Goal: Task Accomplishment & Management: Complete application form

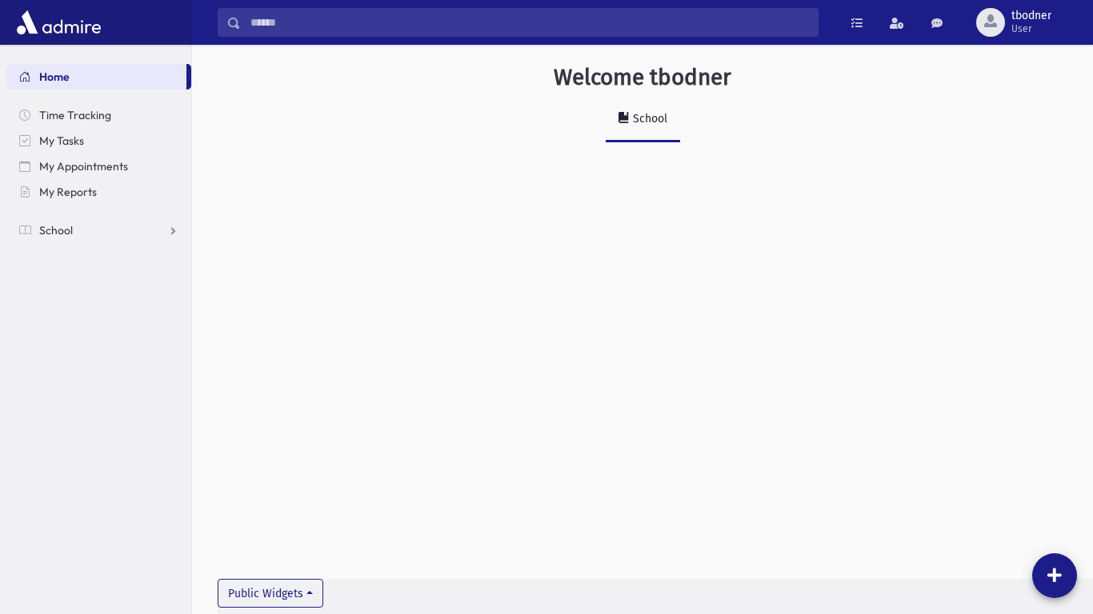
click at [639, 118] on div "School" at bounding box center [649, 119] width 38 height 14
click at [107, 230] on link "School" at bounding box center [98, 231] width 185 height 26
click at [50, 288] on span "Attendance" at bounding box center [77, 281] width 59 height 14
click at [88, 285] on span "Attendance" at bounding box center [77, 281] width 59 height 14
click at [90, 281] on span "Attendance" at bounding box center [77, 281] width 59 height 14
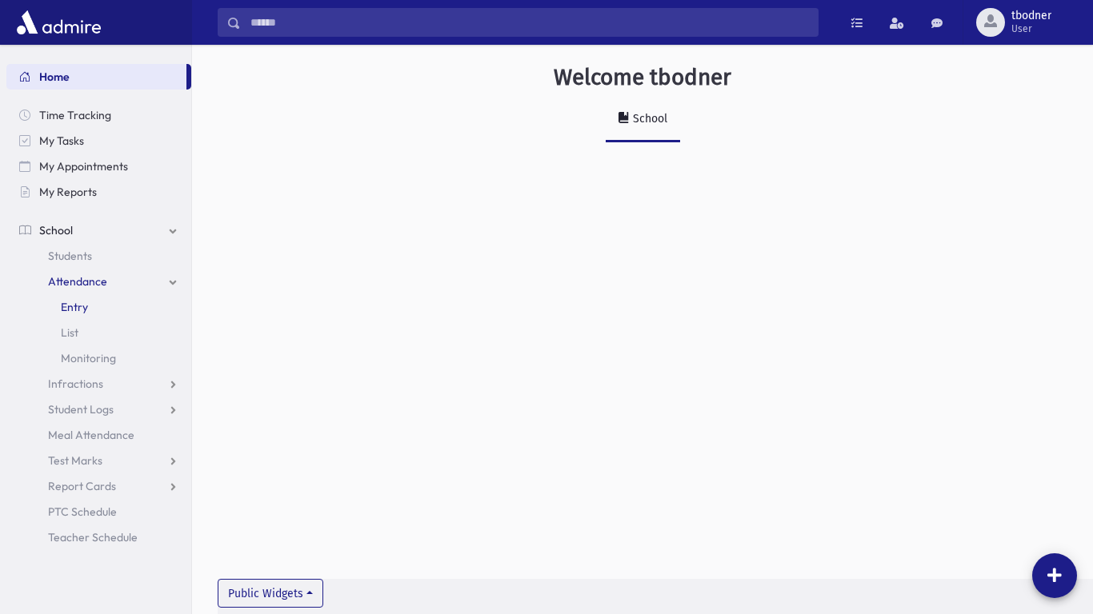
click at [68, 306] on span "Entry" at bounding box center [74, 307] width 27 height 14
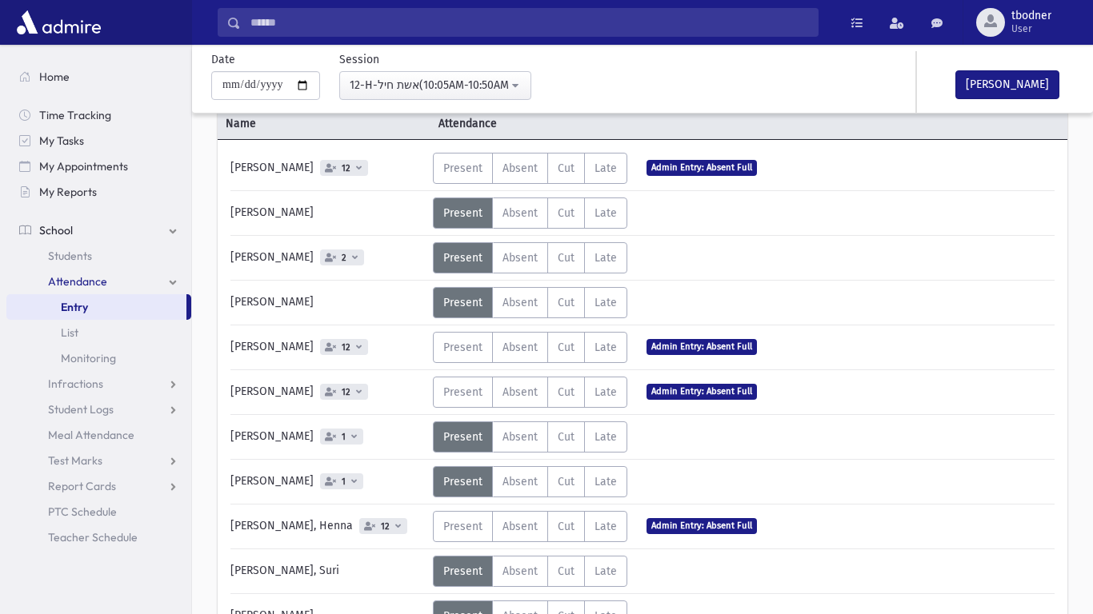
scroll to position [96, 0]
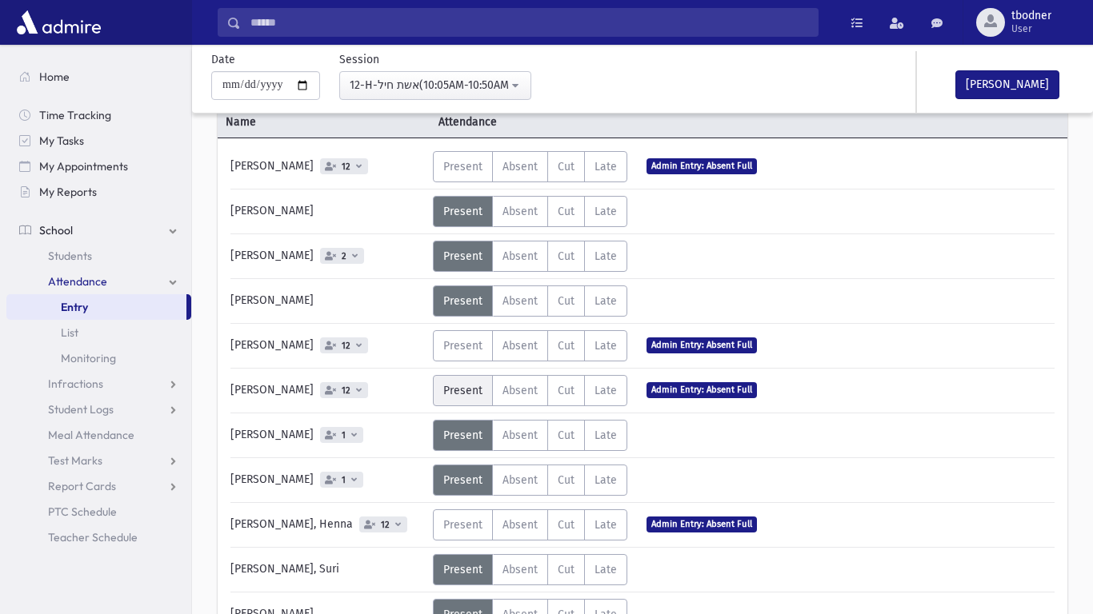
click at [467, 394] on span "Present" at bounding box center [462, 391] width 39 height 14
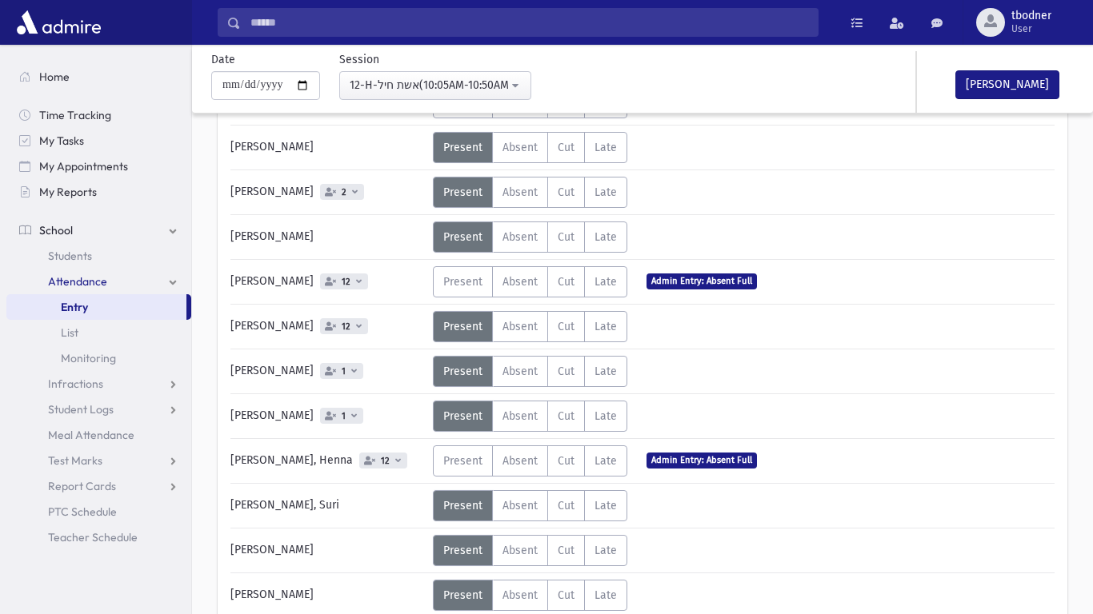
scroll to position [192, 0]
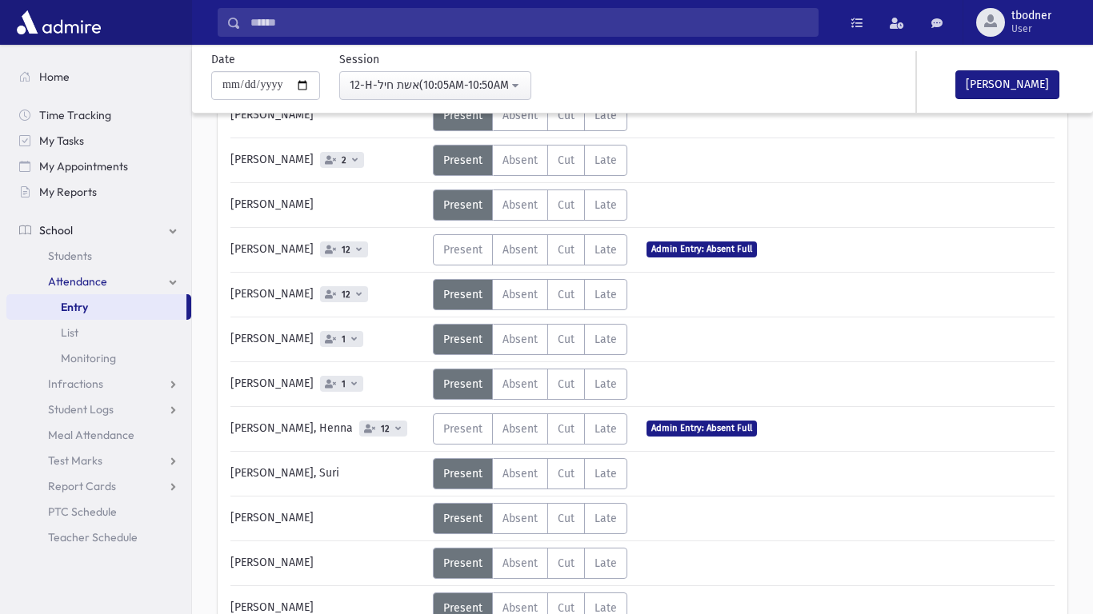
click at [472, 288] on span "Present" at bounding box center [462, 295] width 39 height 14
click at [466, 293] on span "Present" at bounding box center [462, 295] width 39 height 14
click at [516, 298] on span "Absent" at bounding box center [519, 295] width 35 height 14
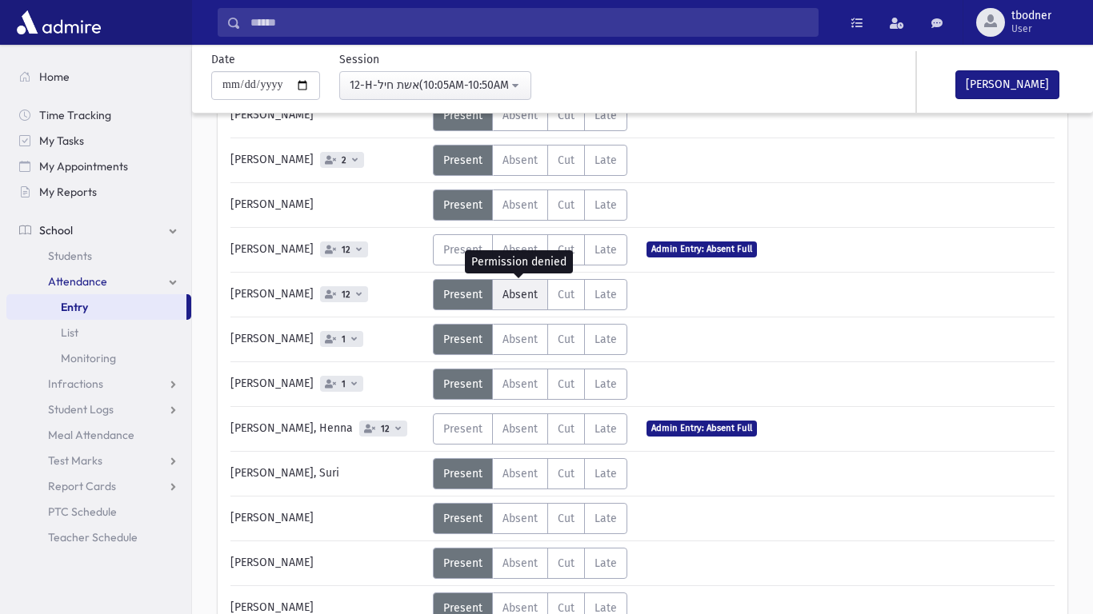
click at [516, 298] on span "Absent" at bounding box center [519, 295] width 35 height 14
click at [504, 382] on span "Absent" at bounding box center [519, 385] width 35 height 14
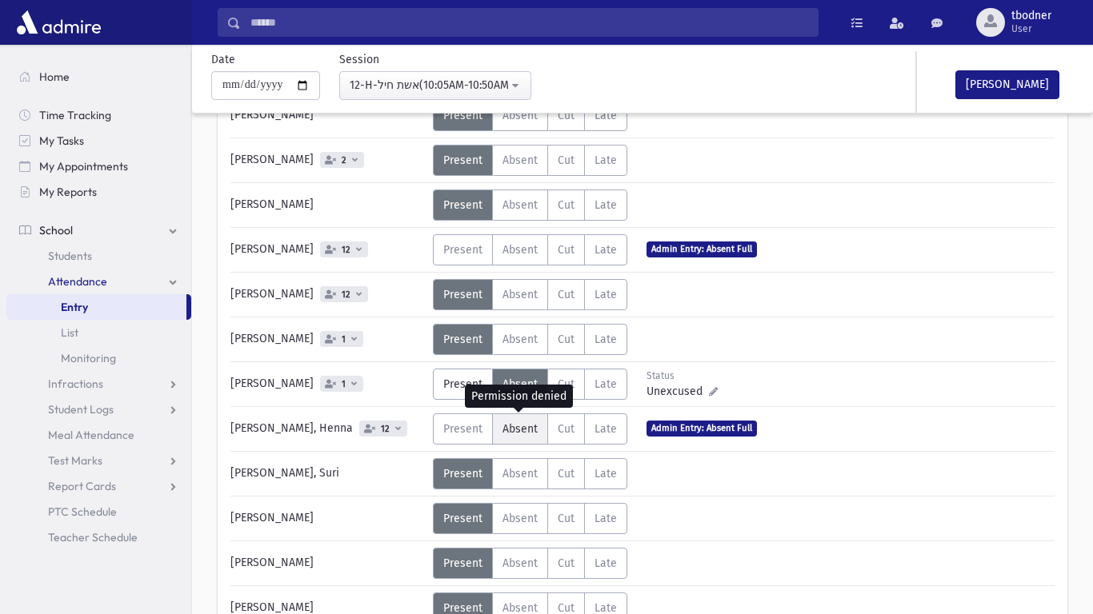
click at [526, 427] on span "Absent" at bounding box center [519, 429] width 35 height 14
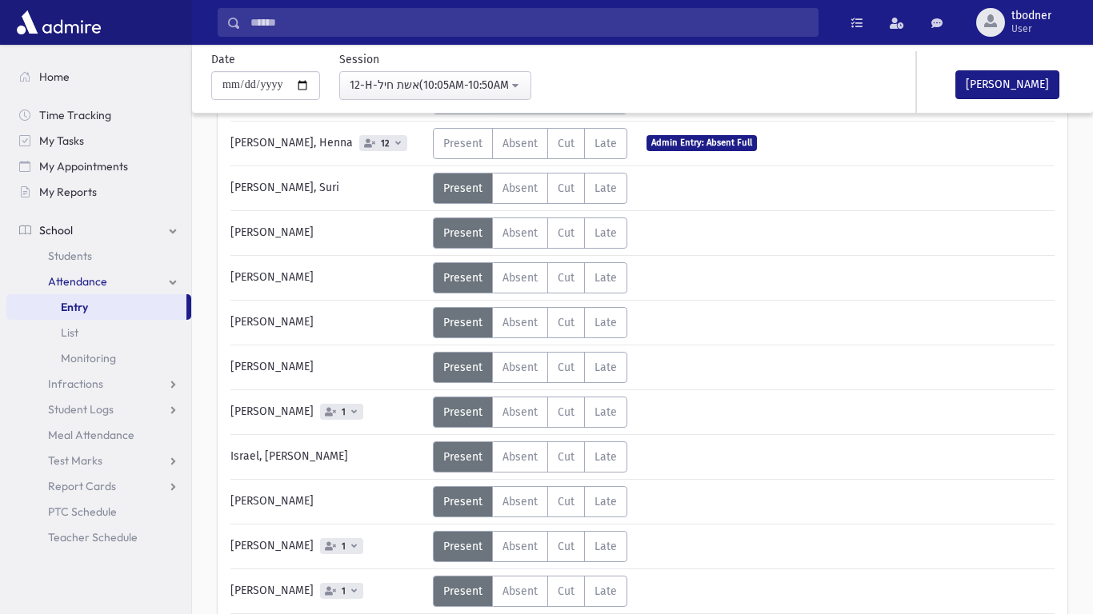
scroll to position [480, 0]
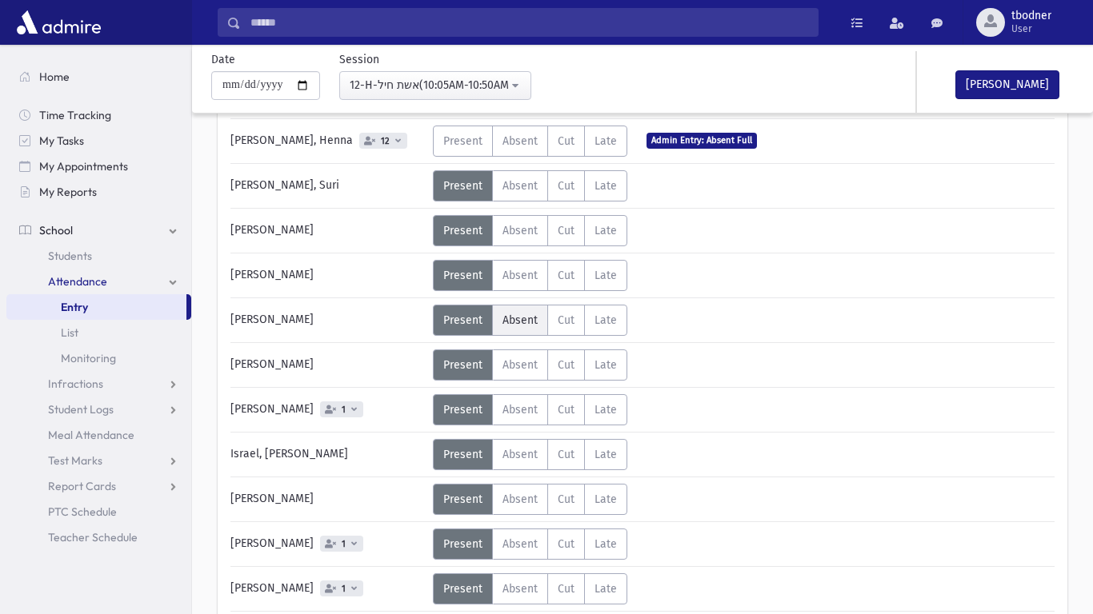
click at [510, 314] on span "Absent" at bounding box center [519, 321] width 35 height 14
click at [518, 315] on span "Absent" at bounding box center [519, 321] width 35 height 14
click at [527, 417] on label "Absent A" at bounding box center [520, 409] width 56 height 31
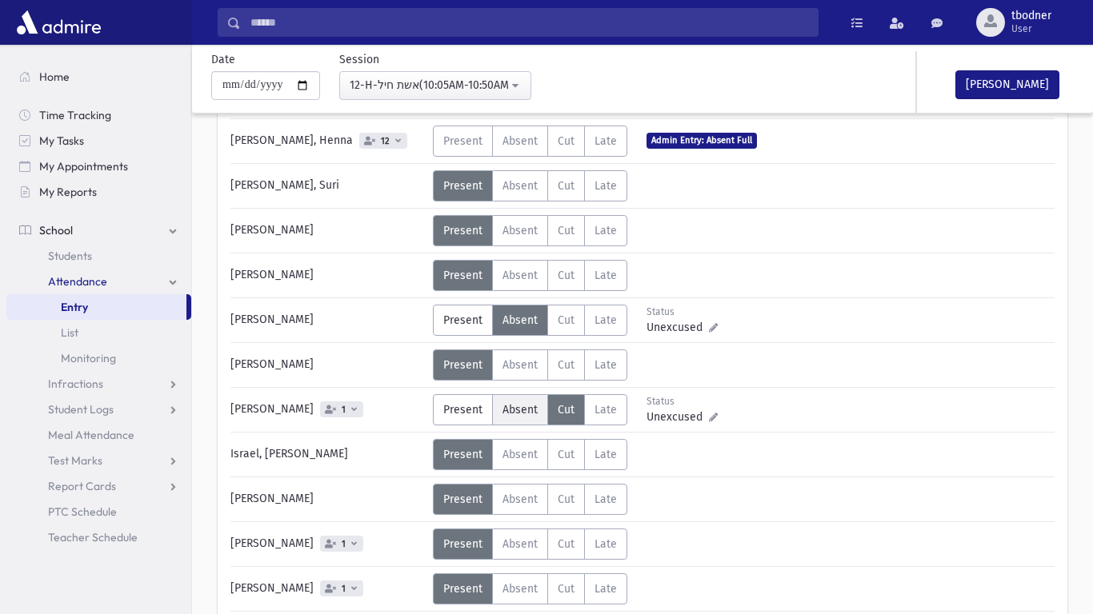
click at [506, 414] on span "Absent" at bounding box center [519, 410] width 35 height 14
click at [523, 405] on span "Absent" at bounding box center [519, 410] width 35 height 14
click at [202, 586] on div "Name Attendance Abayev, Rachel 12 Status Unexcused Admin: Absent Full Present P…" at bounding box center [642, 461] width 901 height 1485
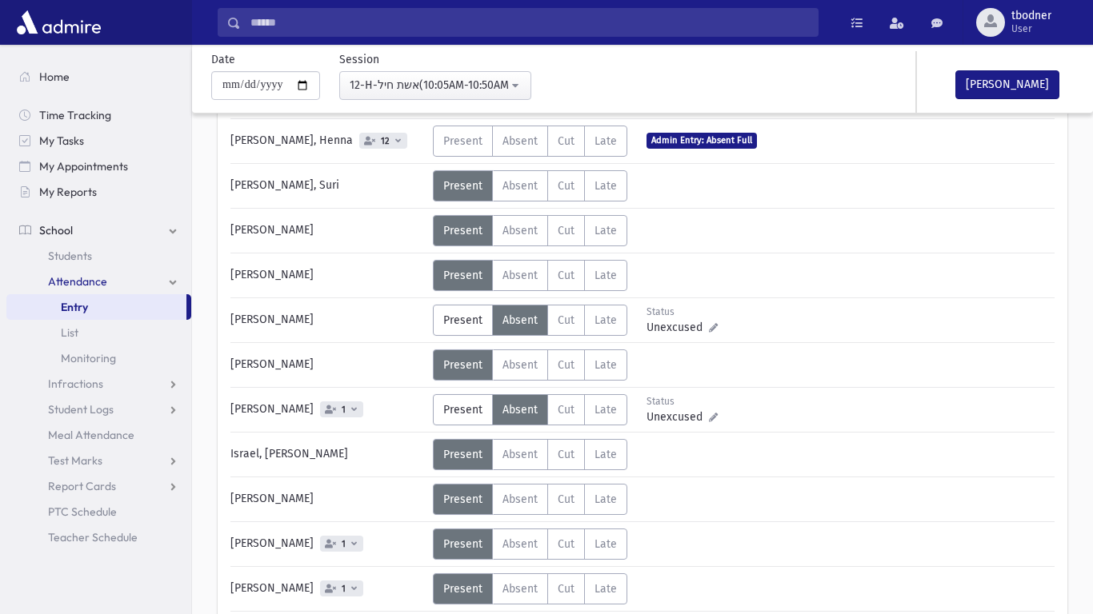
click at [1081, 506] on div "Name Attendance Abayev, Rachel 12 Status Unexcused Admin: Absent Full Present P…" at bounding box center [642, 461] width 901 height 1485
click at [1080, 505] on div "Name Attendance Abayev, Rachel 12 Status Unexcused Admin: Absent Full Present P…" at bounding box center [642, 461] width 901 height 1485
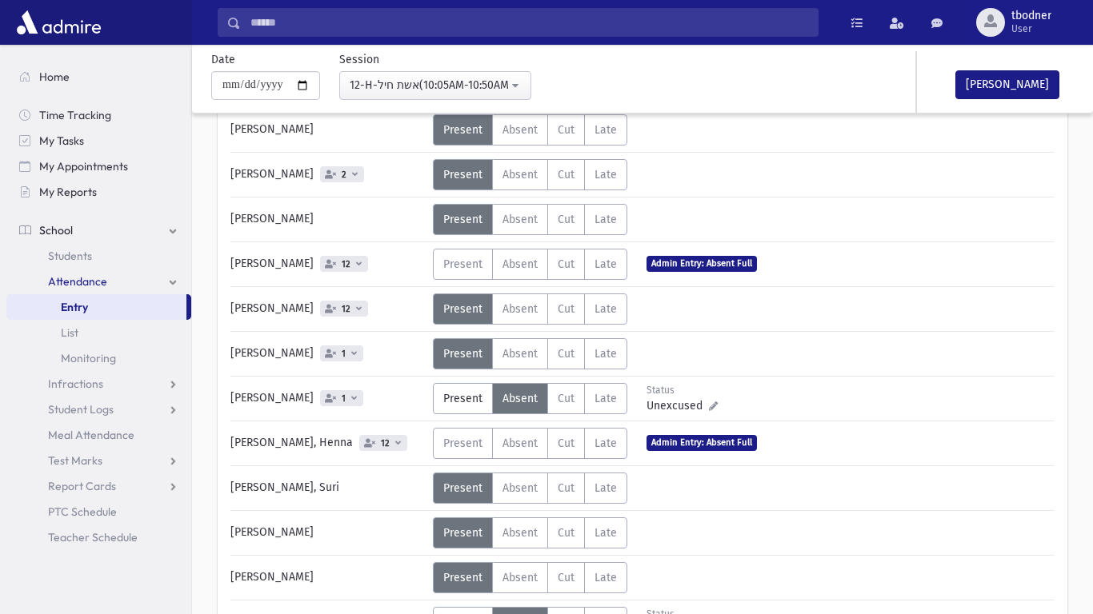
scroll to position [179, 0]
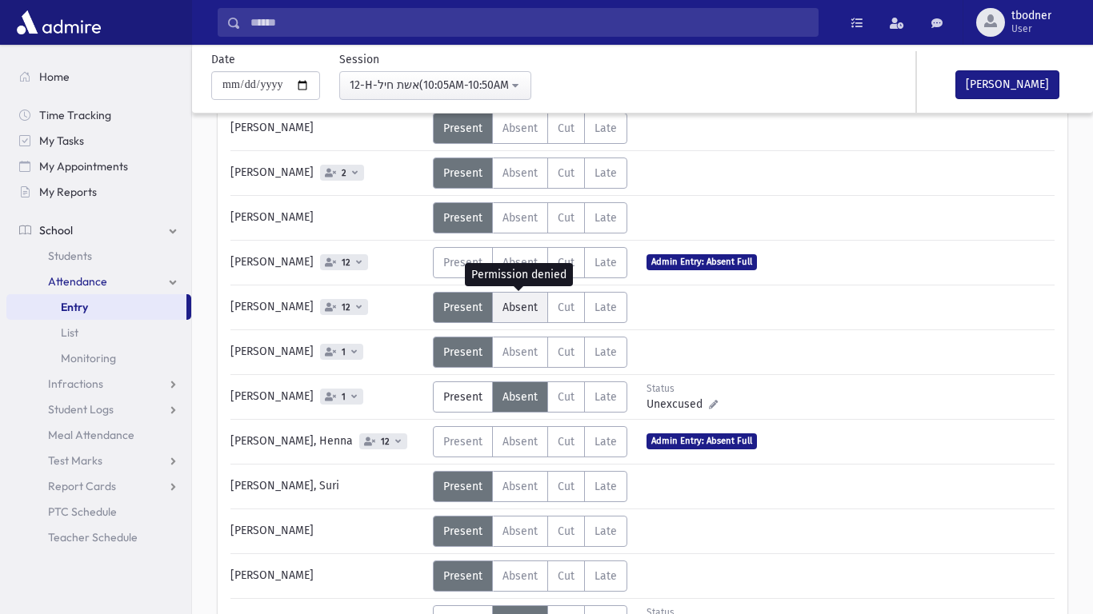
click at [494, 310] on label "Absent A" at bounding box center [520, 307] width 56 height 31
click at [532, 297] on label "Absent A" at bounding box center [520, 307] width 56 height 31
click at [530, 301] on label "Absent A" at bounding box center [520, 307] width 56 height 31
click at [467, 308] on span "Present" at bounding box center [462, 308] width 39 height 14
click at [535, 310] on span "Absent" at bounding box center [519, 308] width 35 height 14
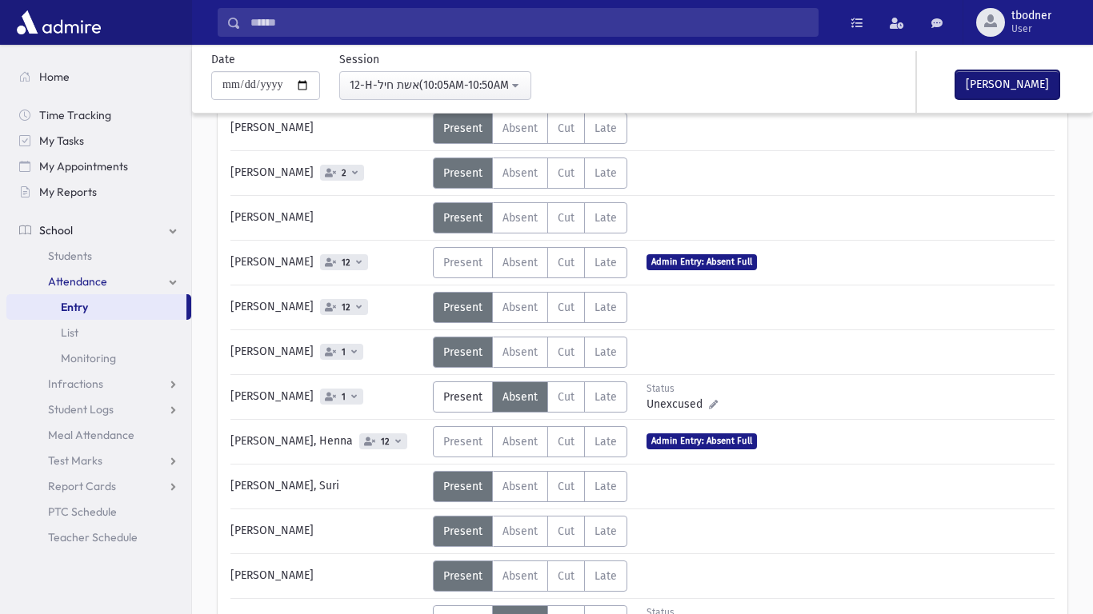
click at [1015, 86] on button "Mark Done" at bounding box center [1007, 84] width 104 height 29
click at [47, 82] on span "Home" at bounding box center [54, 77] width 30 height 14
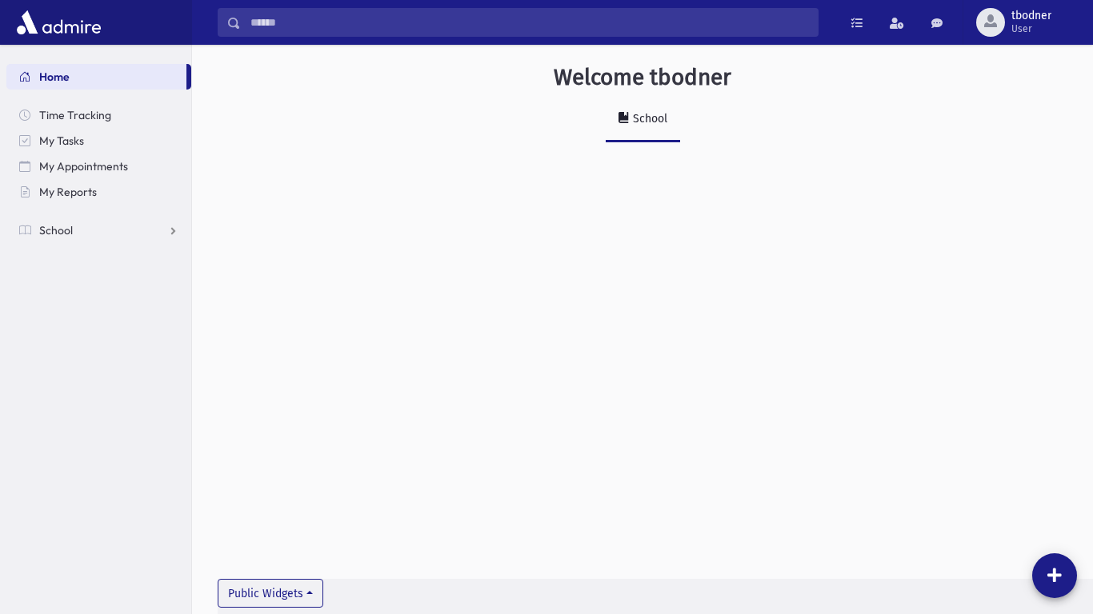
click at [85, 68] on link "Home" at bounding box center [96, 77] width 180 height 26
click at [977, 15] on div "button" at bounding box center [990, 22] width 29 height 29
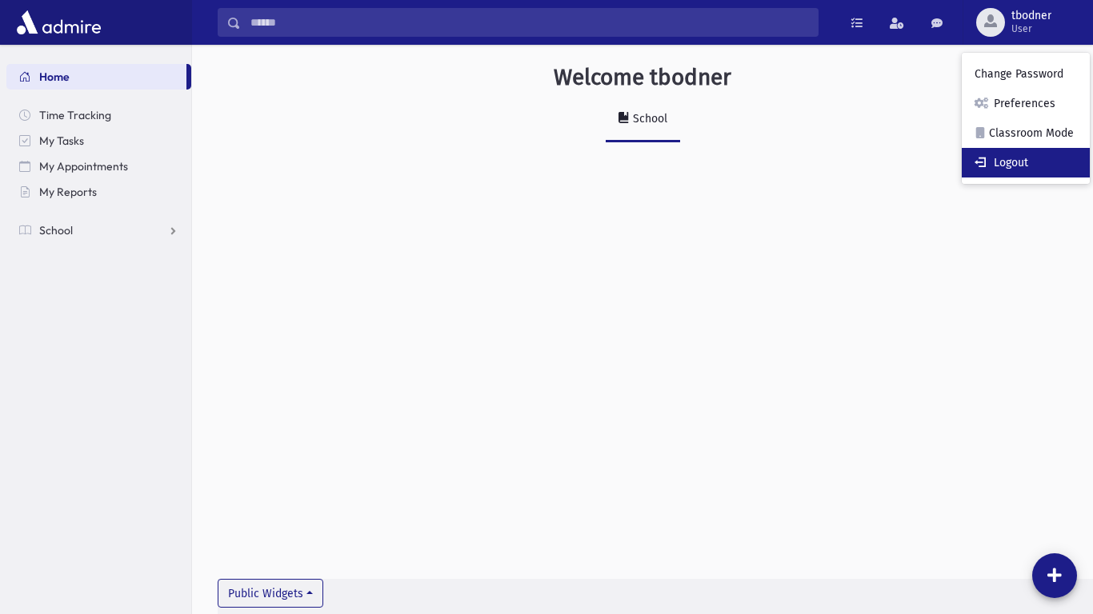
click at [994, 162] on link "Logout" at bounding box center [1026, 163] width 128 height 30
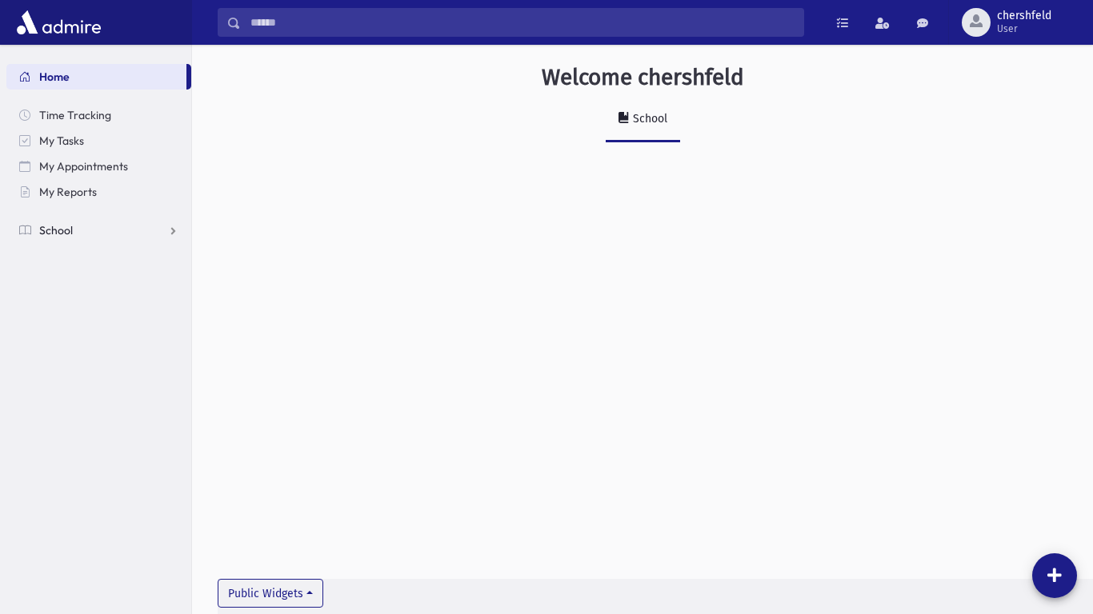
click at [33, 234] on link "School" at bounding box center [98, 231] width 185 height 26
click at [79, 290] on link "Attendance" at bounding box center [98, 282] width 185 height 26
click at [83, 314] on link "Entry" at bounding box center [98, 307] width 185 height 26
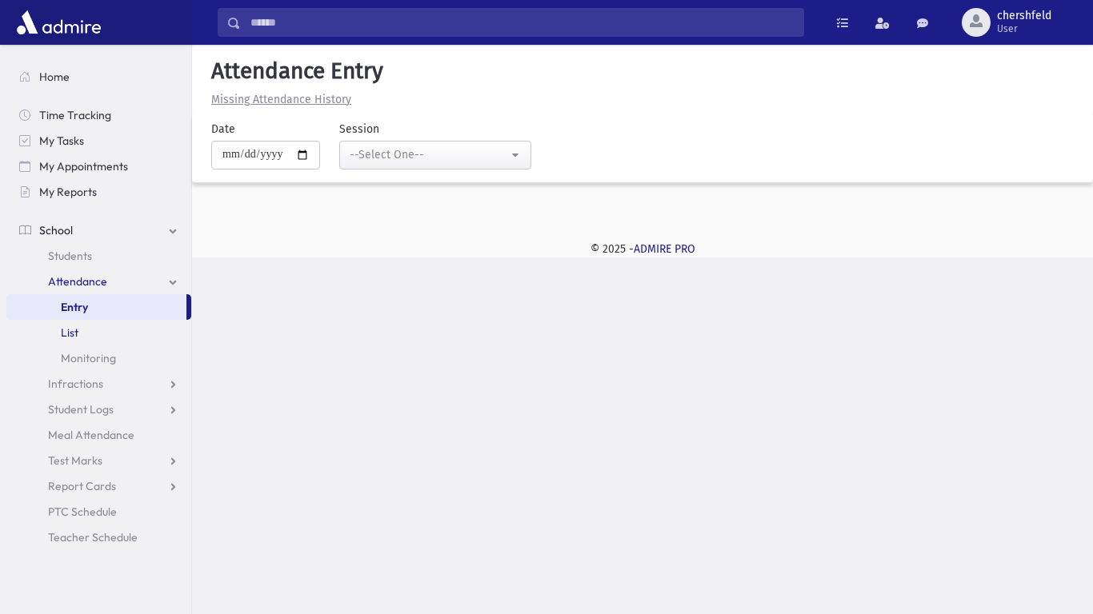
click at [85, 323] on link "List" at bounding box center [98, 333] width 185 height 26
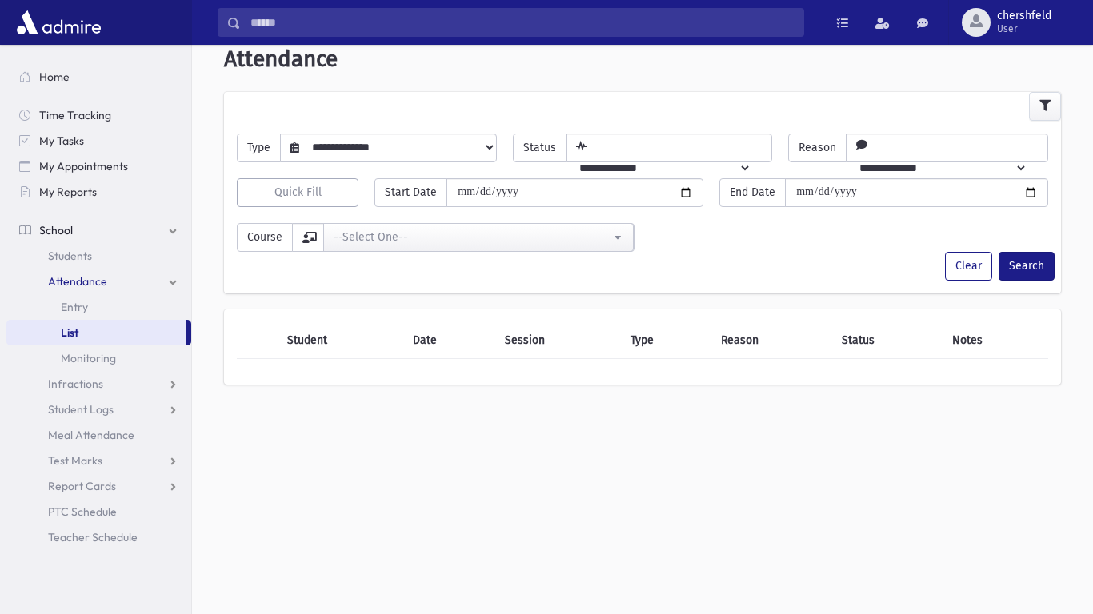
scroll to position [42, 0]
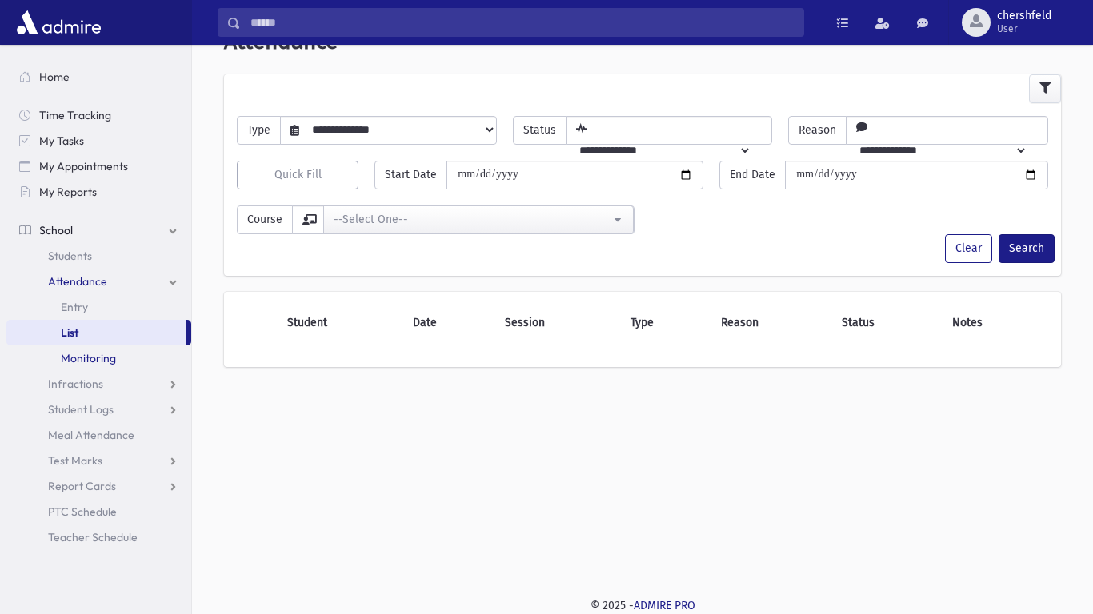
click at [123, 362] on link "Monitoring" at bounding box center [98, 359] width 185 height 26
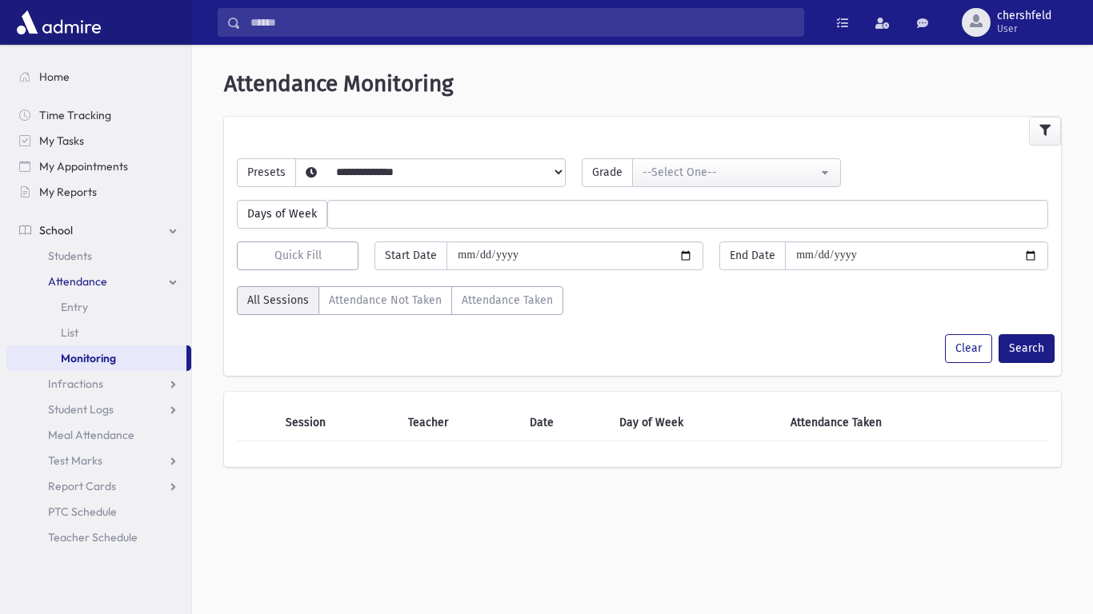
select select
click at [96, 342] on link "List" at bounding box center [98, 333] width 185 height 26
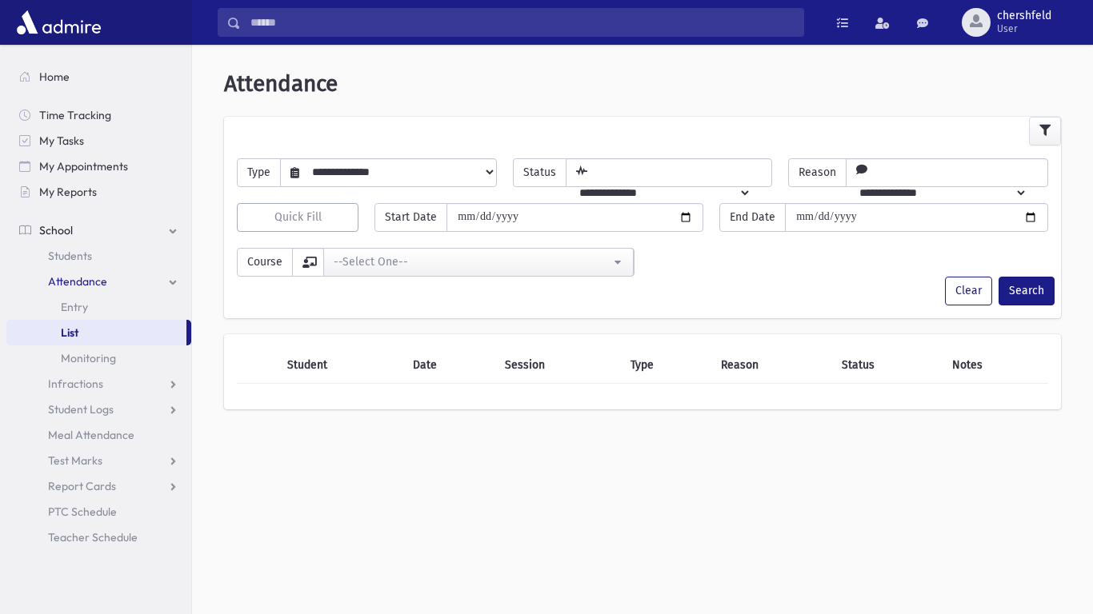
click at [298, 355] on th "Student" at bounding box center [341, 365] width 126 height 37
click at [118, 277] on link "Attendance" at bounding box center [98, 282] width 185 height 26
click at [121, 256] on link "Students" at bounding box center [98, 256] width 185 height 26
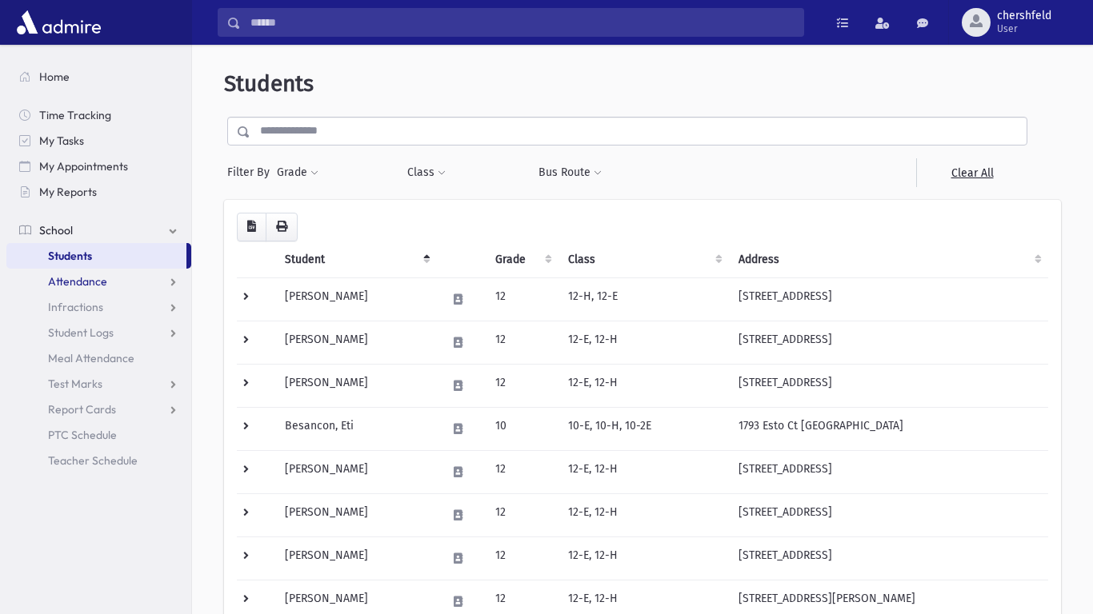
click at [166, 282] on link "Attendance" at bounding box center [98, 282] width 185 height 26
click at [161, 302] on link "Entry" at bounding box center [98, 307] width 185 height 26
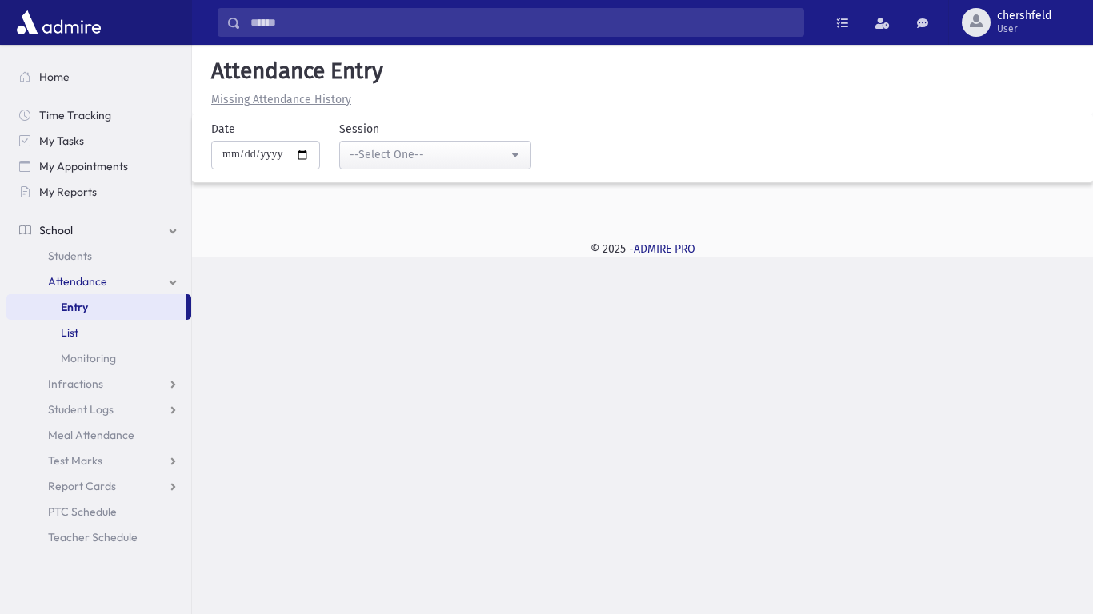
click at [159, 326] on link "List" at bounding box center [98, 333] width 185 height 26
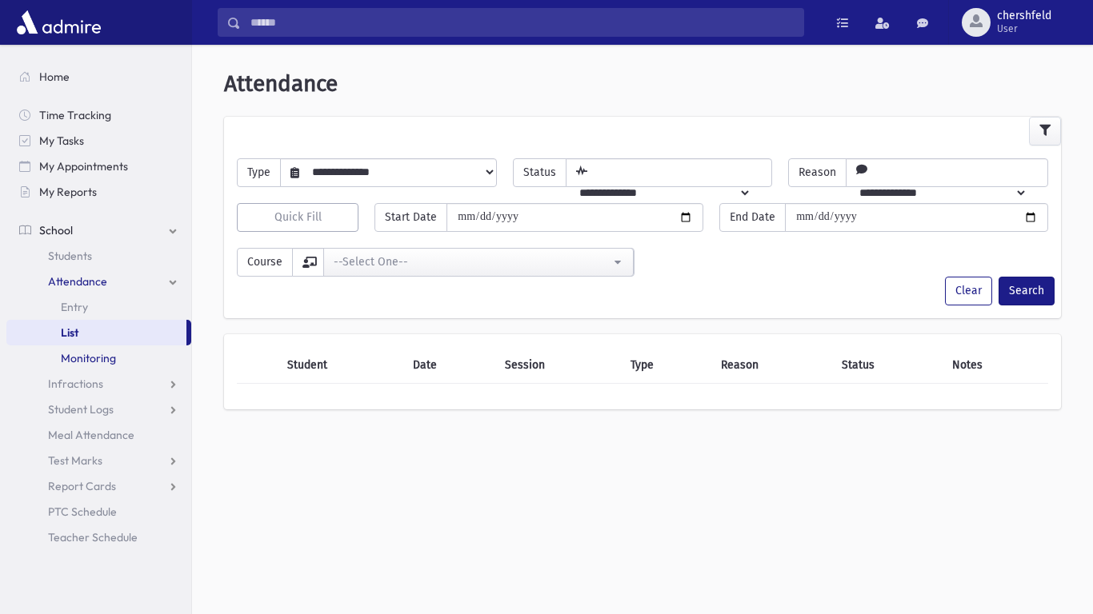
click at [158, 353] on link "Monitoring" at bounding box center [98, 359] width 185 height 26
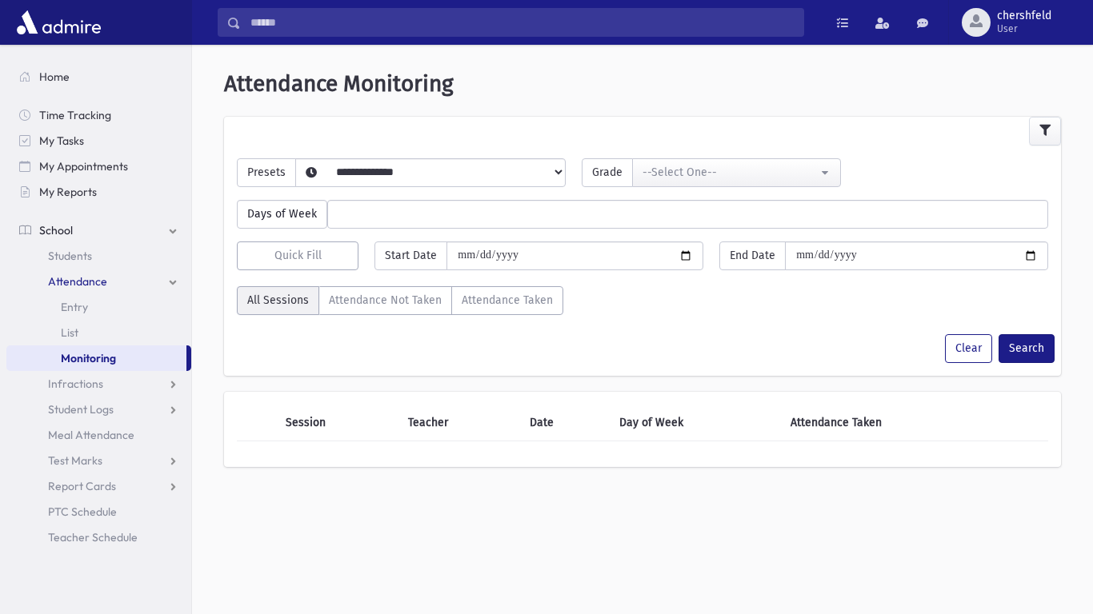
select select
click at [90, 112] on span "Time Tracking" at bounding box center [75, 115] width 72 height 14
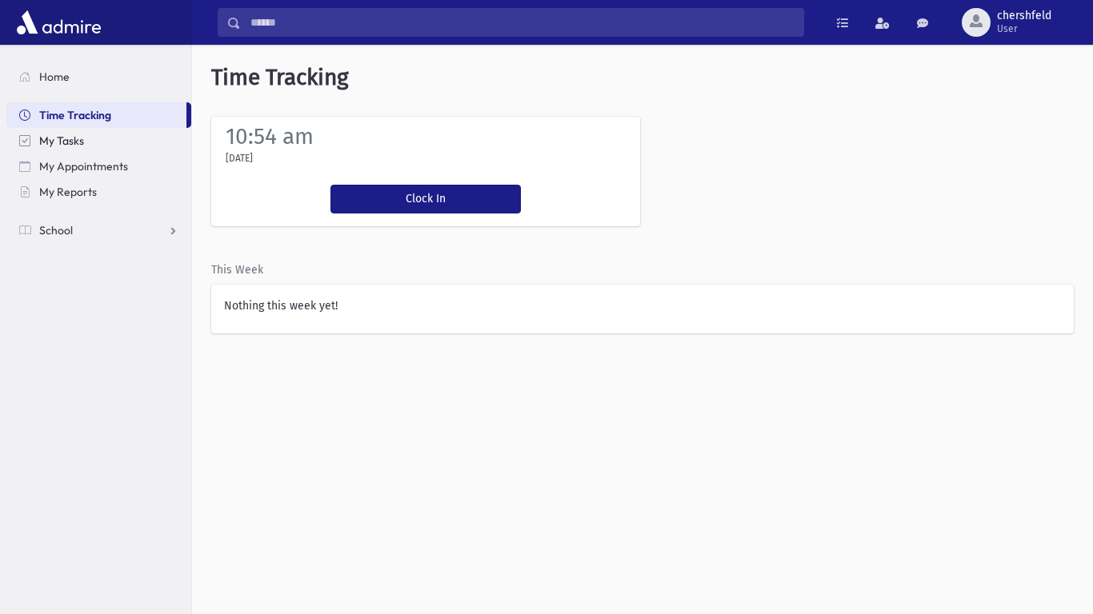
click at [85, 139] on link "My Tasks" at bounding box center [98, 141] width 185 height 26
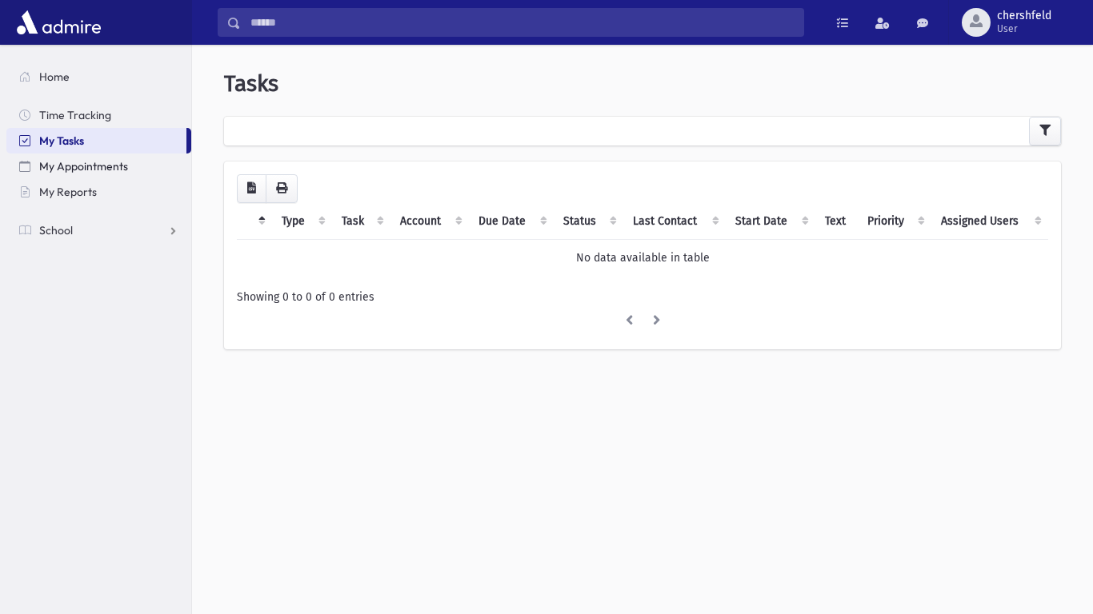
click at [78, 166] on span "My Appointments" at bounding box center [83, 166] width 89 height 14
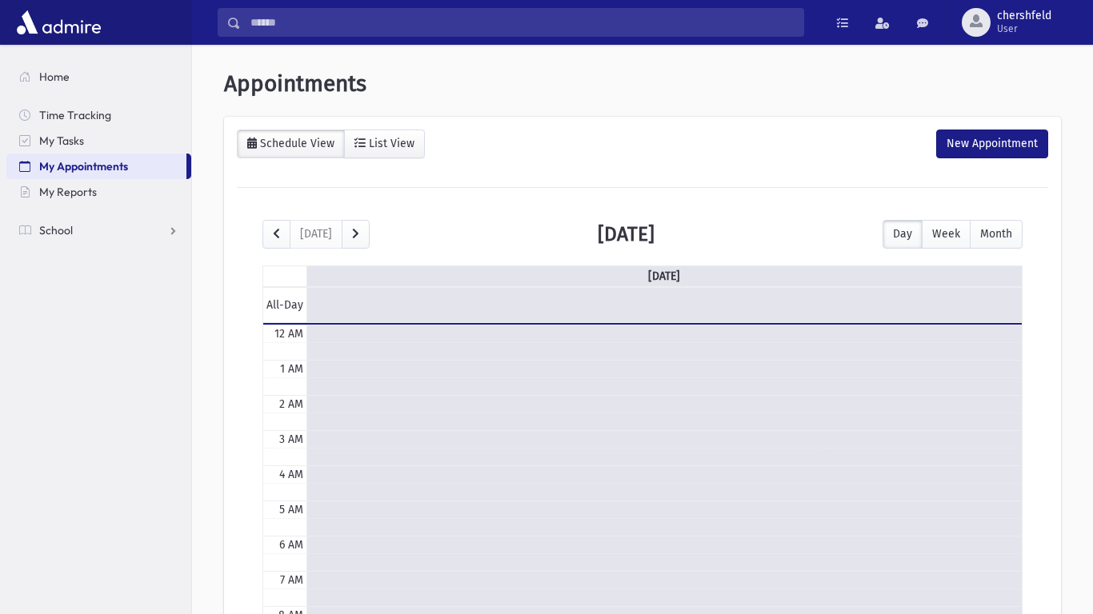
scroll to position [212, 0]
click at [78, 189] on span "My Reports" at bounding box center [68, 192] width 58 height 14
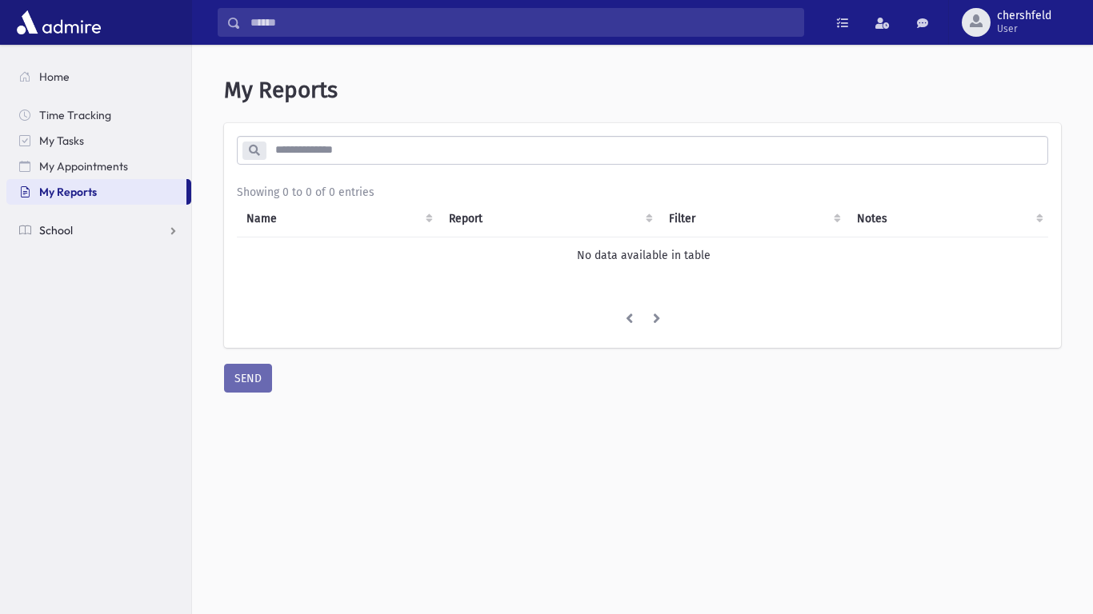
click at [78, 225] on link "School" at bounding box center [98, 231] width 185 height 26
click at [79, 249] on span "Students" at bounding box center [70, 256] width 44 height 14
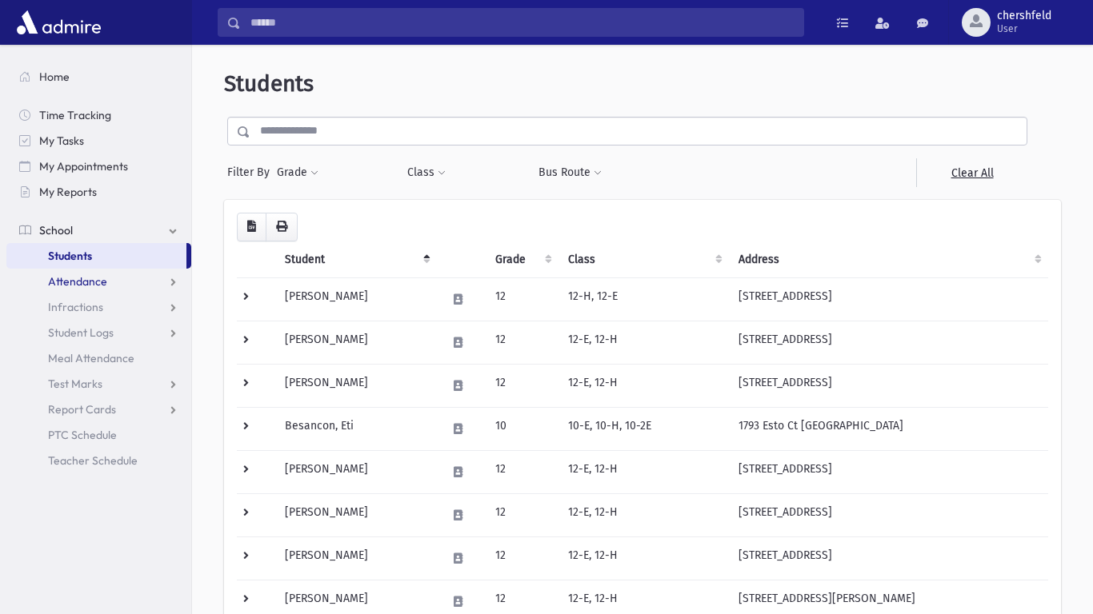
click at [80, 278] on span "Attendance" at bounding box center [77, 281] width 59 height 14
click at [83, 305] on span "Entry" at bounding box center [74, 307] width 27 height 14
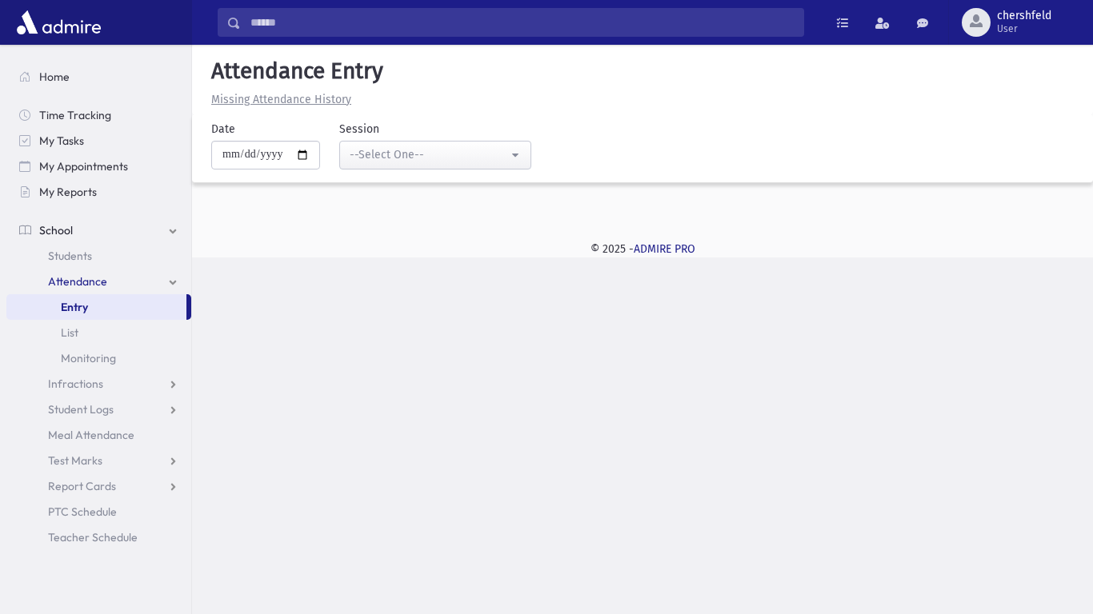
click at [390, 298] on div "Search Results Students" at bounding box center [546, 307] width 1093 height 614
click at [529, 157] on button "--Select One--" at bounding box center [435, 155] width 192 height 29
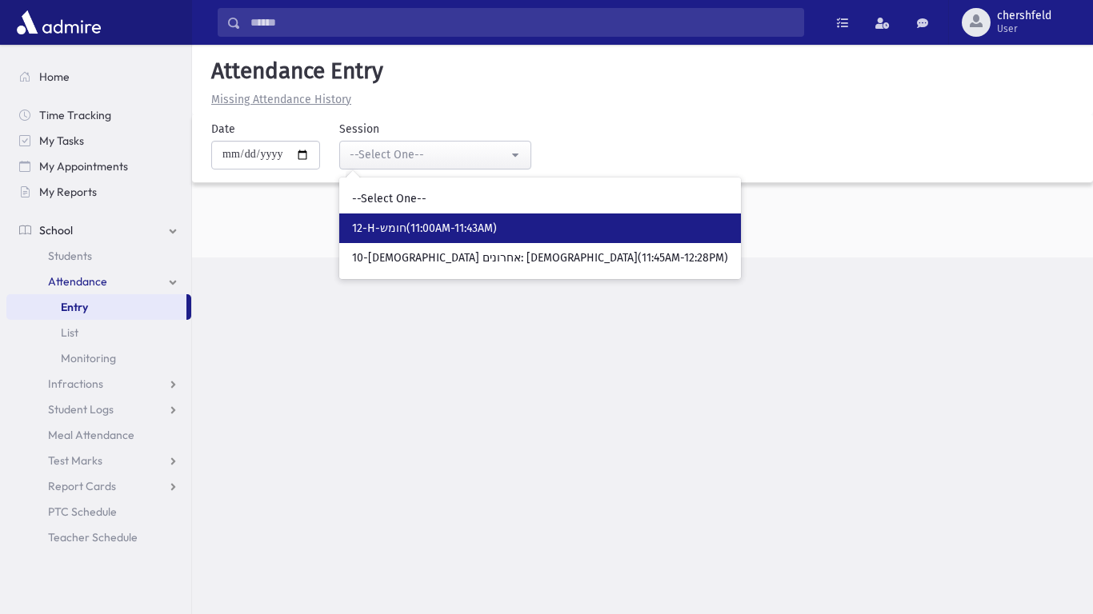
click at [497, 224] on span "12-H-חומש(11:00AM-11:43AM)" at bounding box center [424, 229] width 145 height 16
select select "*****"
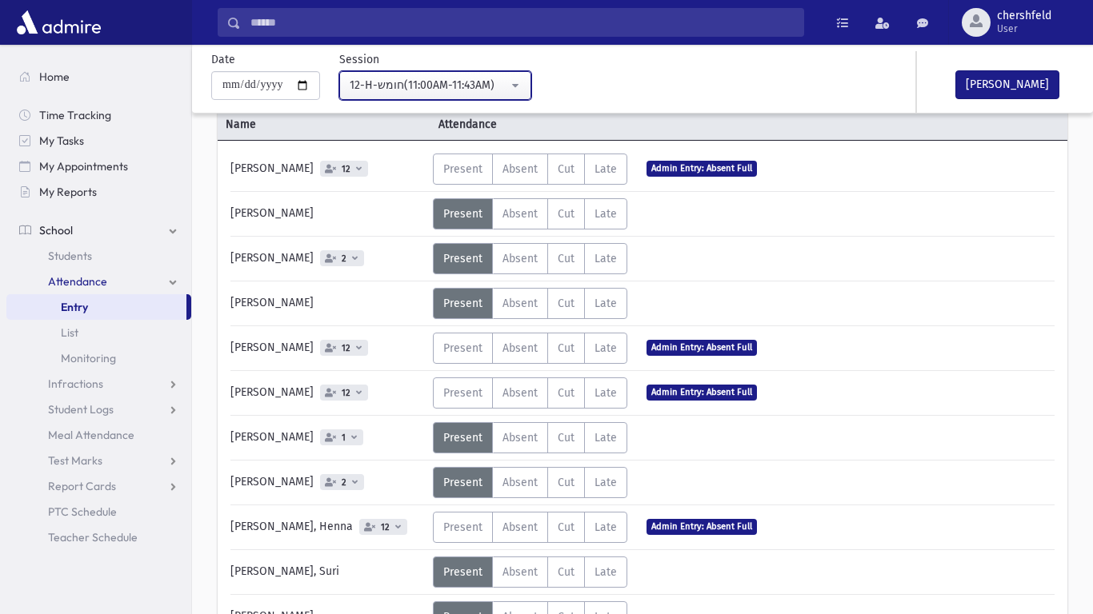
scroll to position [96, 0]
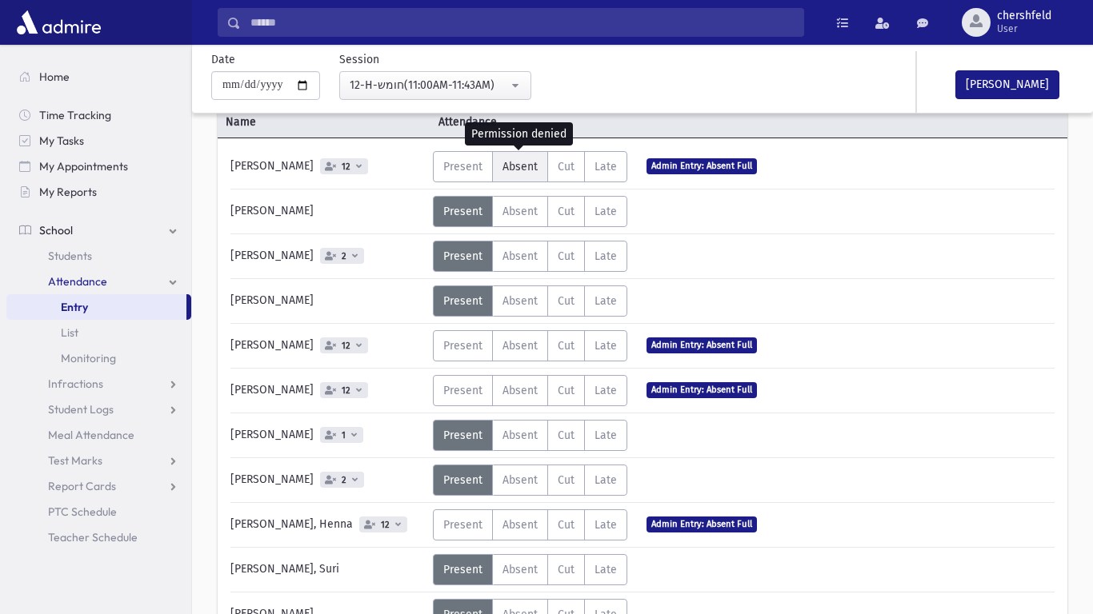
click at [510, 169] on span "Absent" at bounding box center [519, 167] width 35 height 14
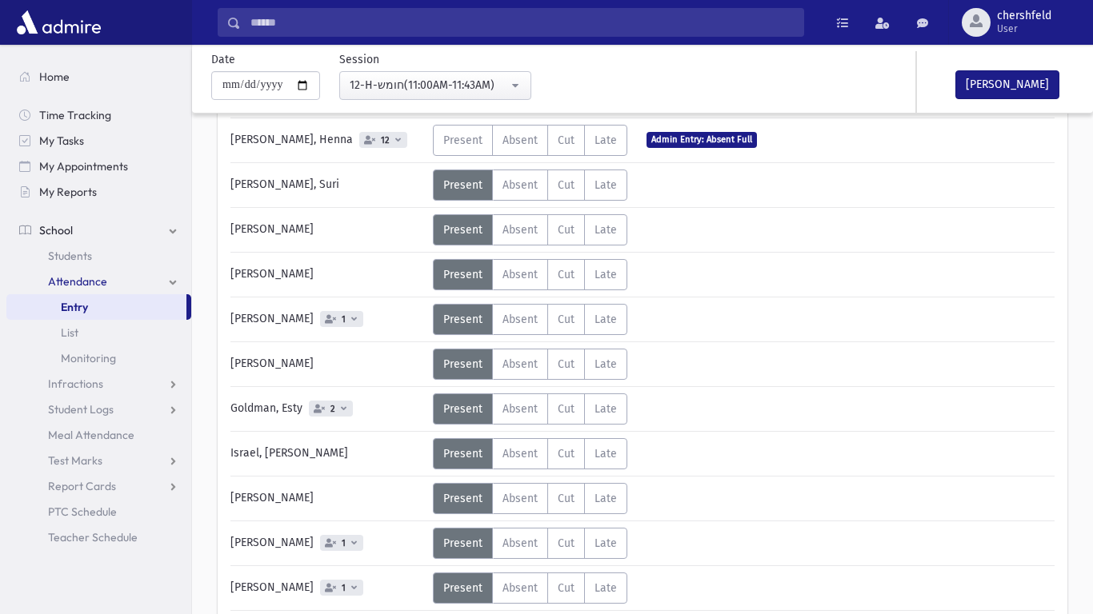
scroll to position [487, 0]
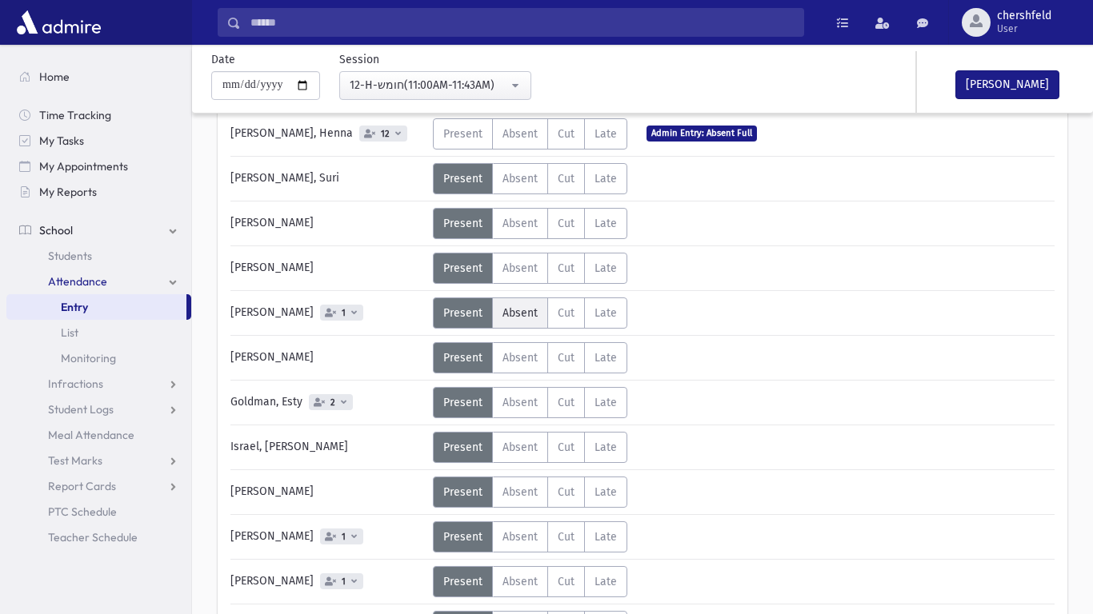
click at [512, 316] on span "Absent" at bounding box center [519, 313] width 35 height 14
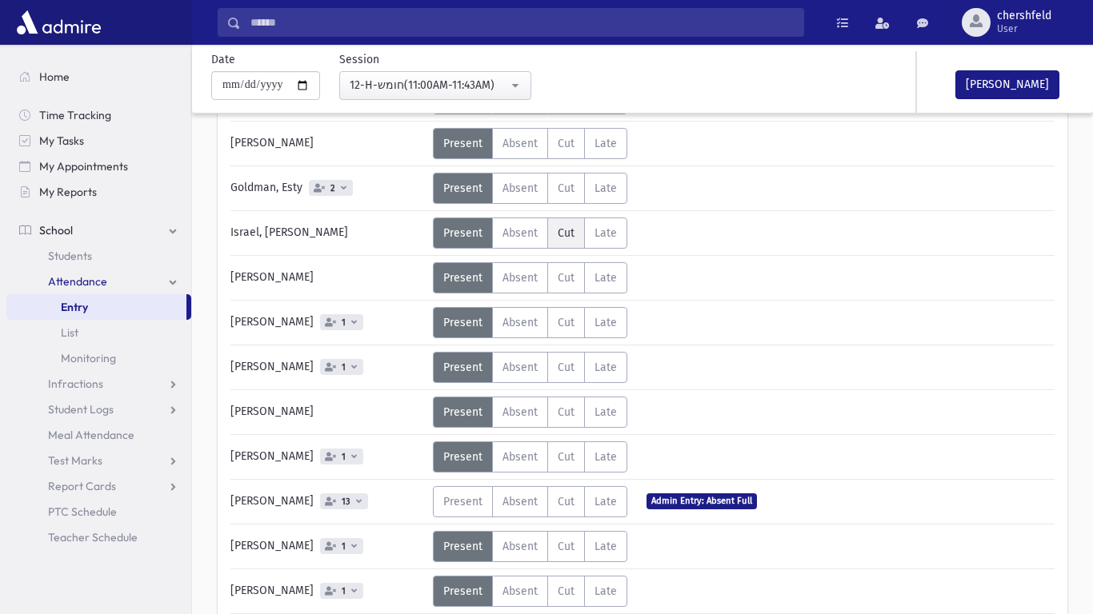
scroll to position [707, 0]
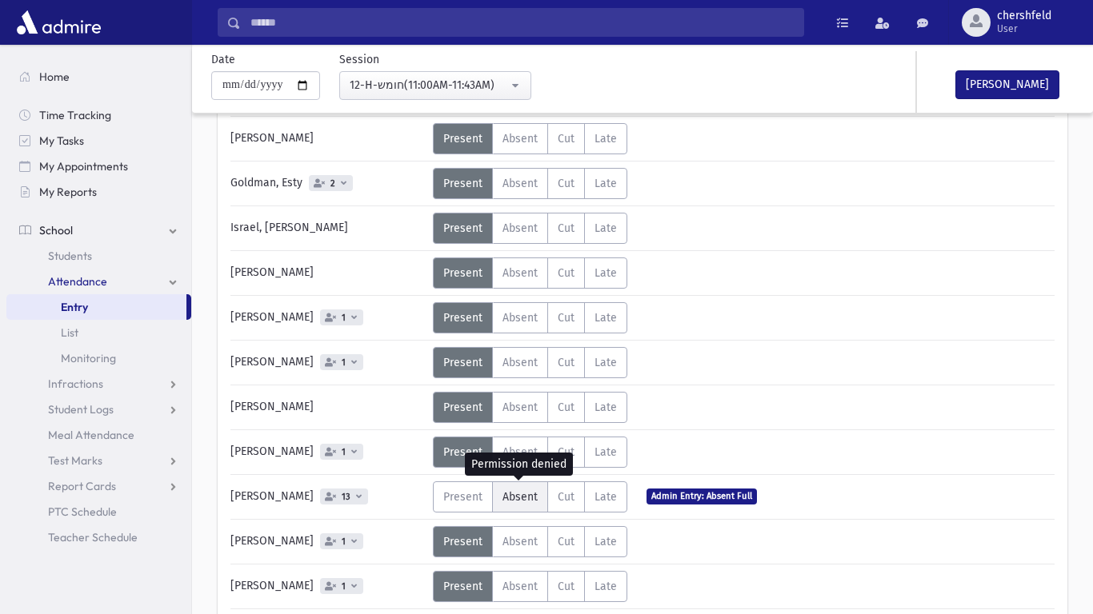
click at [531, 498] on span "Absent" at bounding box center [519, 497] width 35 height 14
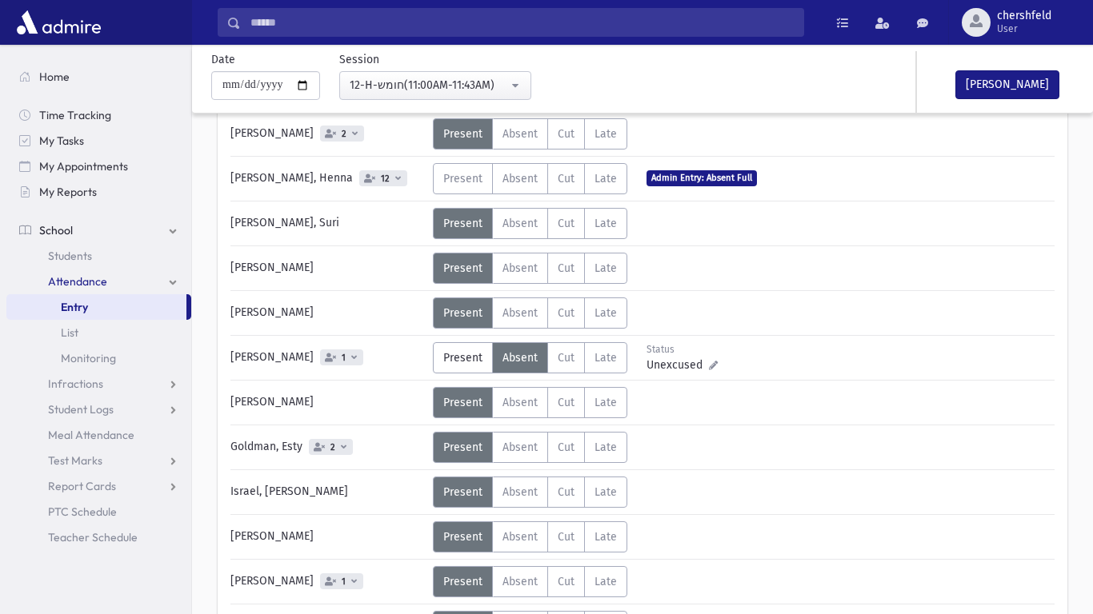
scroll to position [450, 0]
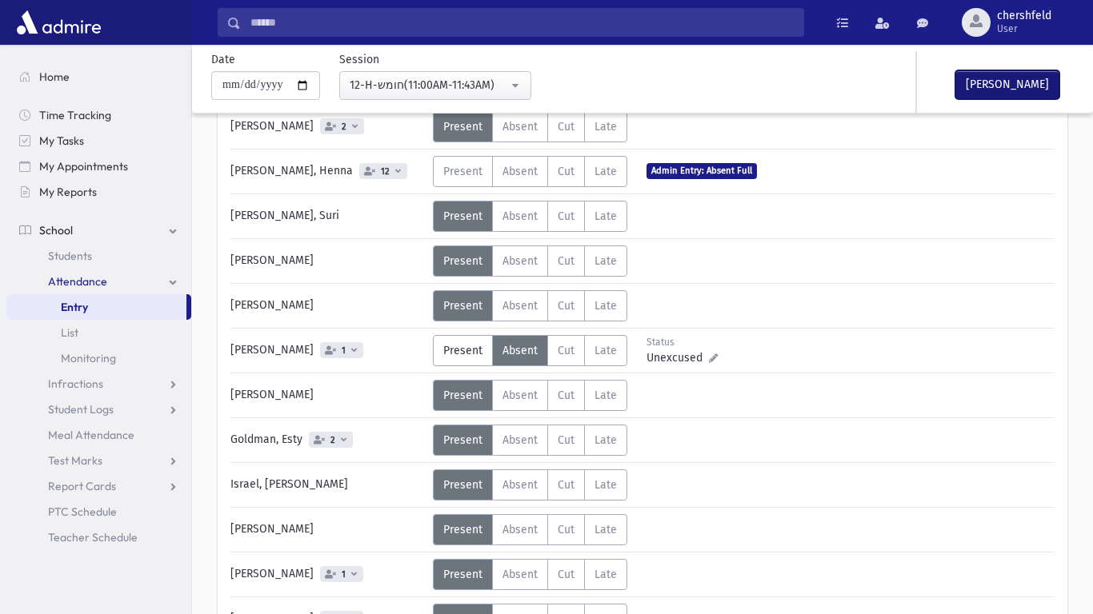
click at [1003, 91] on button "Mark Done" at bounding box center [1007, 84] width 104 height 29
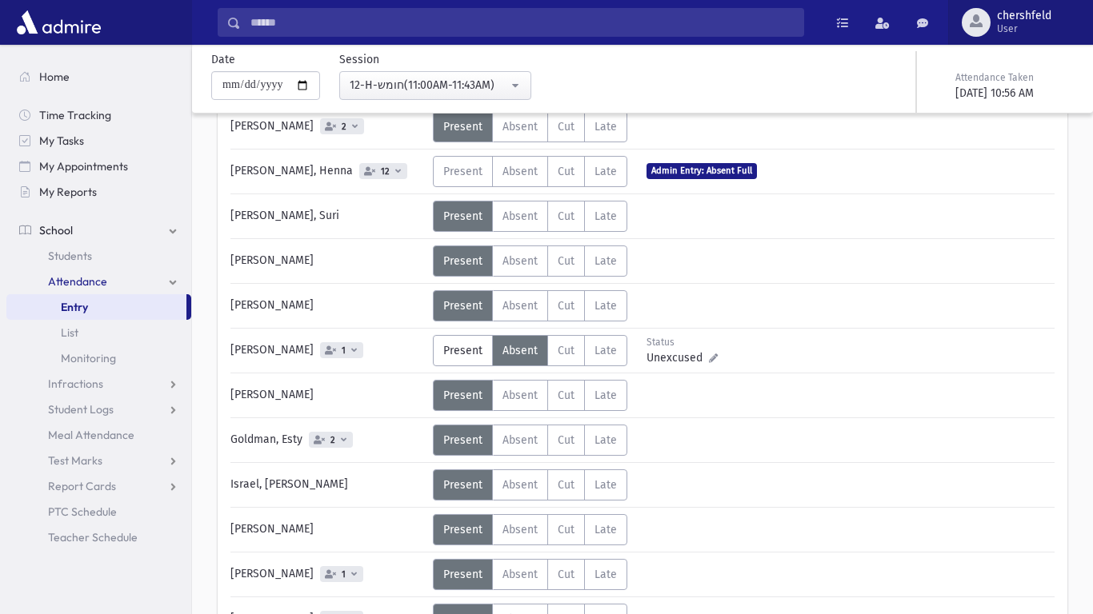
click at [1033, 23] on span "User" at bounding box center [1024, 28] width 54 height 13
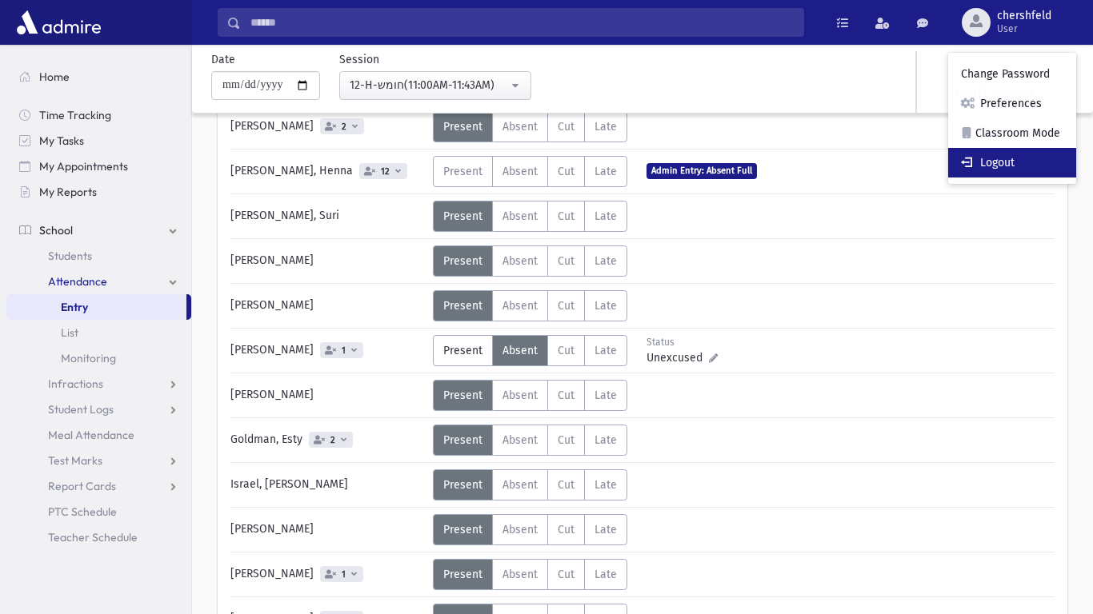
click at [1016, 151] on link "Logout" at bounding box center [1012, 163] width 128 height 30
